Goal: Task Accomplishment & Management: Manage account settings

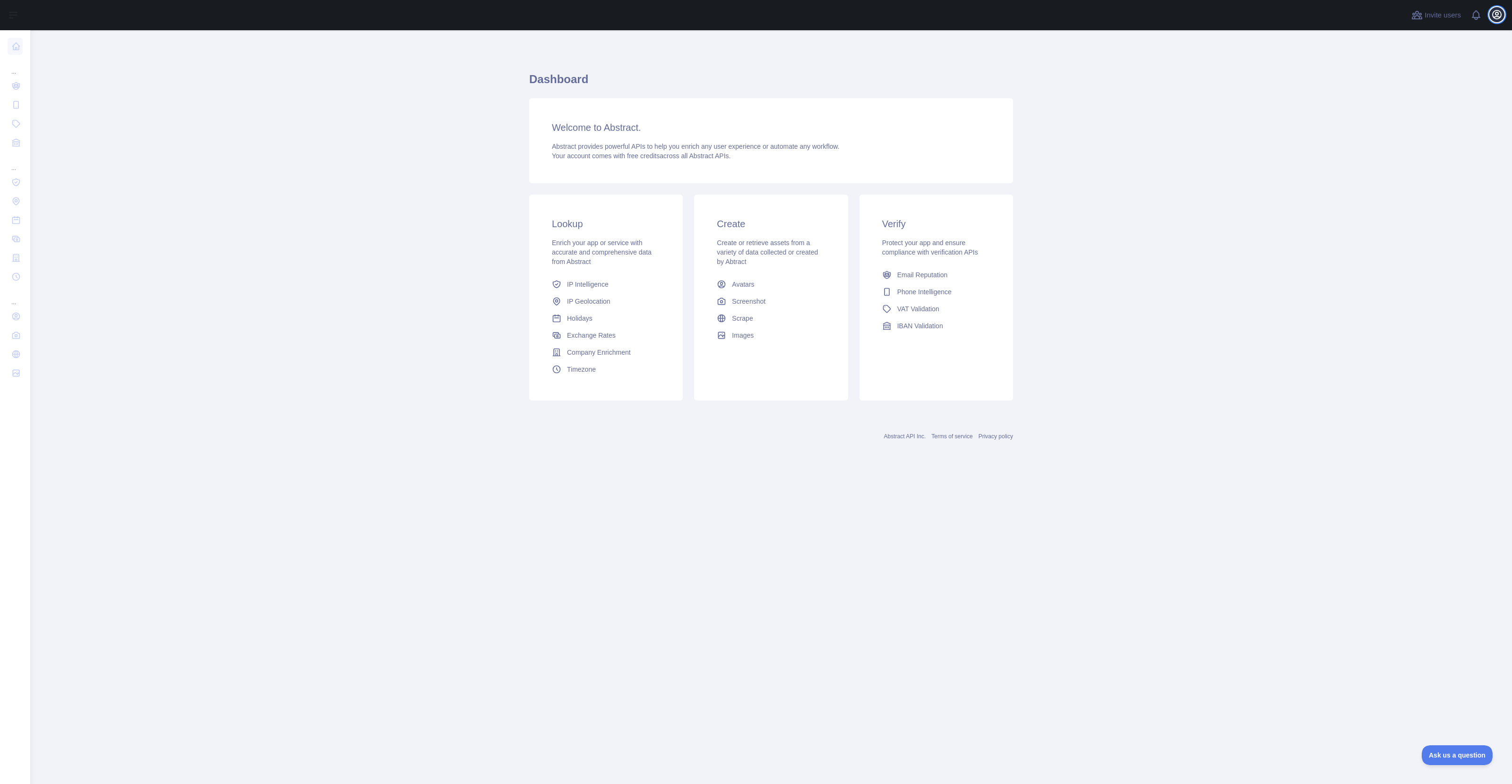
click at [1503, 13] on button "Open user menu" at bounding box center [1497, 15] width 15 height 15
click at [409, 362] on main "Dashboard Welcome to Abstract. Abstract provides powerful APIs to help you enri…" at bounding box center [771, 407] width 1481 height 754
click at [1502, 18] on icon "button" at bounding box center [1497, 14] width 11 height 11
click at [1424, 103] on button "Billing" at bounding box center [1452, 102] width 106 height 17
click at [1503, 13] on button "Open user menu" at bounding box center [1497, 15] width 15 height 15
